Goal: Find specific page/section: Find specific page/section

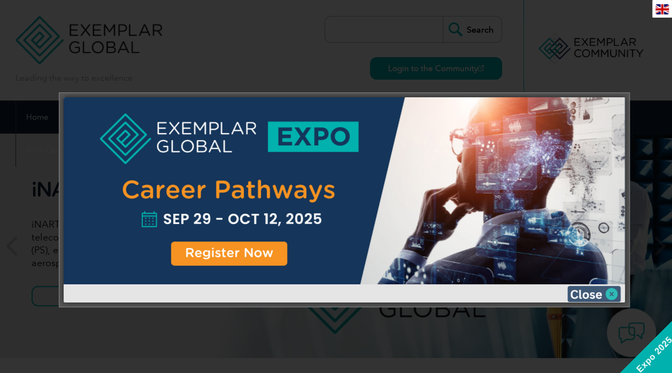
click at [614, 295] on img at bounding box center [593, 294] width 53 height 16
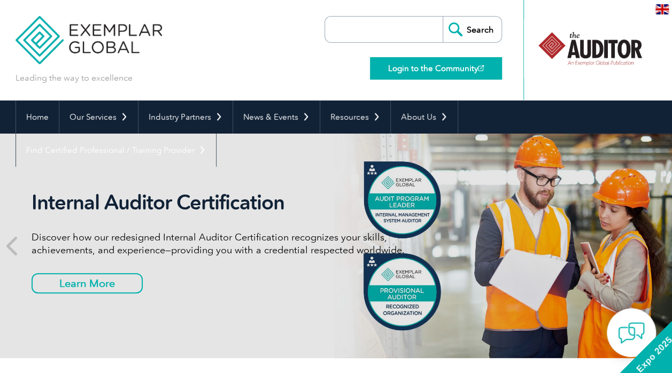
click at [400, 65] on link "Login to the Community" at bounding box center [436, 68] width 132 height 22
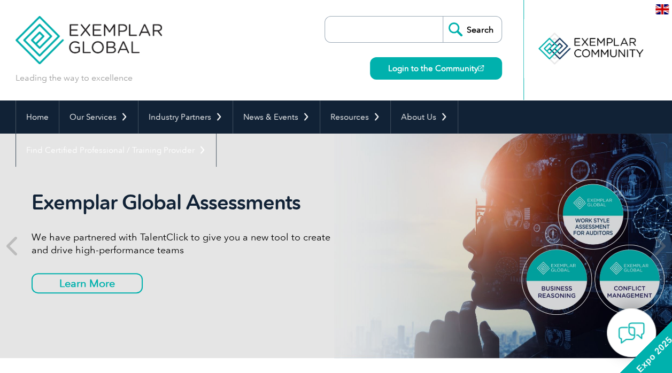
click at [102, 33] on img at bounding box center [88, 32] width 147 height 64
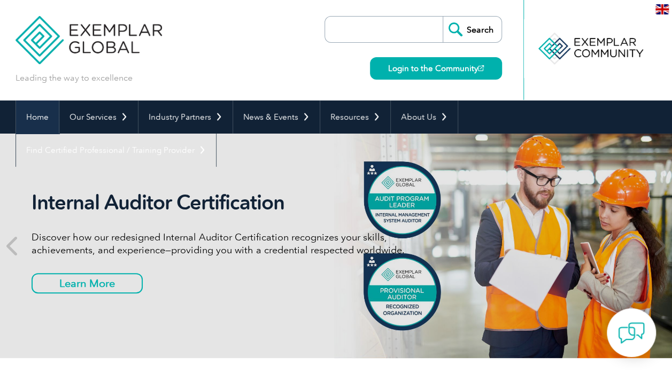
click at [42, 115] on link "Home" at bounding box center [37, 116] width 43 height 33
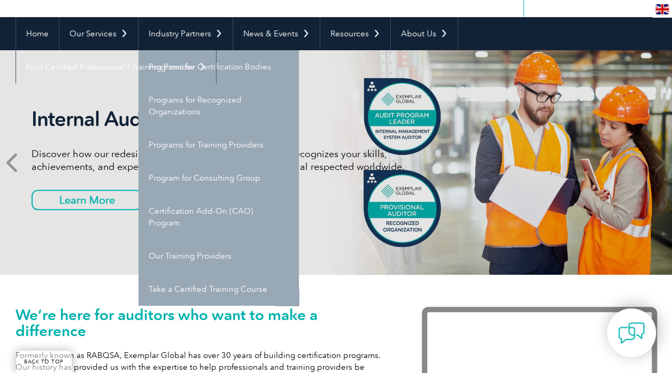
scroll to position [107, 0]
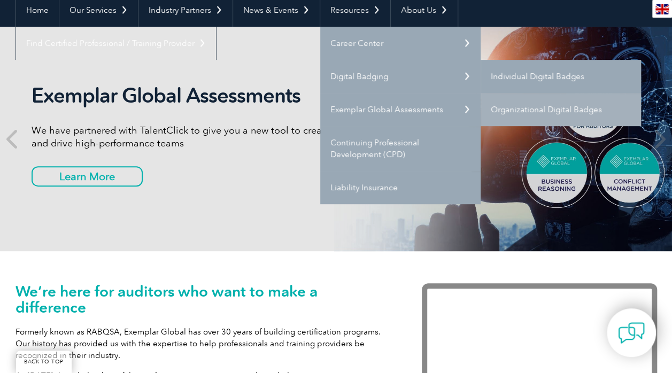
click at [540, 76] on link "Individual Digital Badges" at bounding box center [560, 76] width 160 height 33
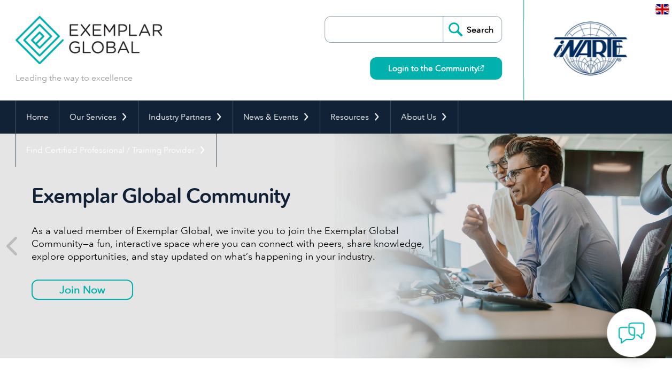
click at [664, 10] on img at bounding box center [661, 9] width 13 height 10
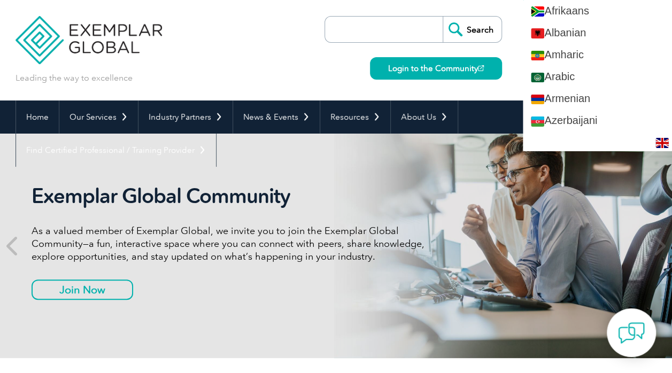
click at [532, 10] on div at bounding box center [530, 50] width 13 height 100
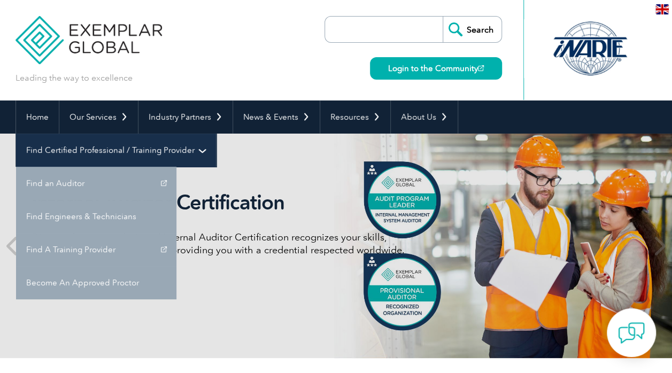
click at [216, 134] on link "Find Certified Professional / Training Provider" at bounding box center [116, 150] width 200 height 33
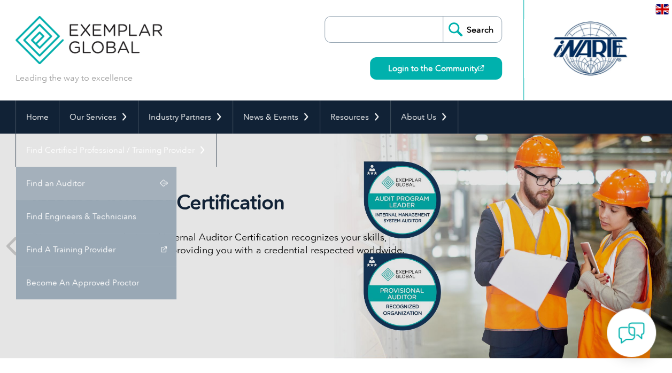
click at [176, 167] on link "Find an Auditor" at bounding box center [96, 183] width 160 height 33
